Goal: Task Accomplishment & Management: Complete application form

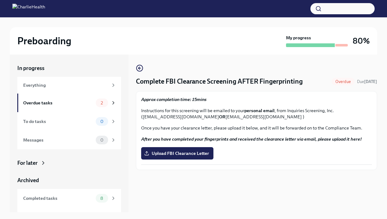
drag, startPoint x: 143, startPoint y: 117, endPoint x: 219, endPoint y: 117, distance: 75.1
click at [219, 117] on p "Instructions for this screening will be emailed to your personal email , from I…" at bounding box center [256, 113] width 231 height 12
copy p "[EMAIL_ADDRESS][DOMAIN_NAME]"
drag, startPoint x: 226, startPoint y: 117, endPoint x: 267, endPoint y: 117, distance: 41.7
click at [267, 117] on p "Instructions for this screening will be emailed to your personal email , from I…" at bounding box center [256, 113] width 231 height 12
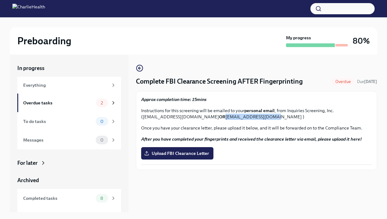
copy p "[EMAIL_ADDRESS][DOMAIN_NAME]"
click at [176, 157] on label "Upload FBI Clearance Letter" at bounding box center [177, 153] width 72 height 12
click at [0, 0] on input "Upload FBI Clearance Letter" at bounding box center [0, 0] width 0 height 0
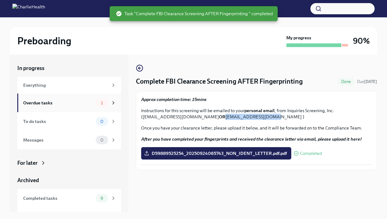
click at [60, 105] on div "Overdue tasks" at bounding box center [58, 102] width 70 height 7
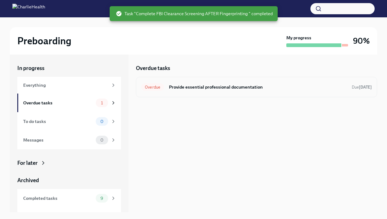
click at [180, 89] on h6 "Provide essential professional documentation" at bounding box center [258, 86] width 178 height 7
